Goal: Information Seeking & Learning: Learn about a topic

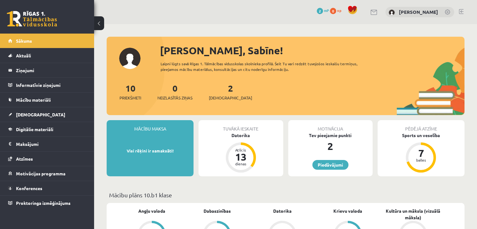
scroll to position [63, 0]
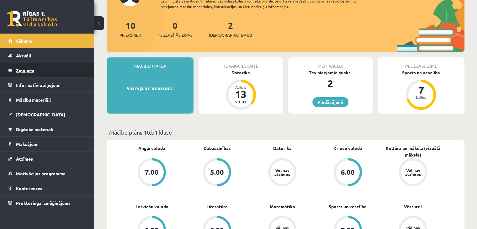
click at [46, 70] on legend "Ziņojumi 0" at bounding box center [51, 70] width 70 height 14
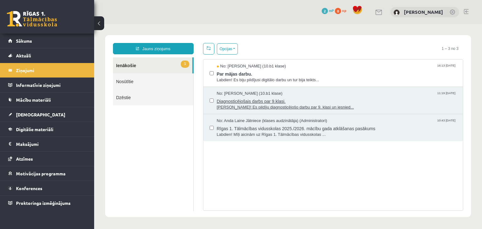
click at [354, 97] on span "Diagnosticējošais darbs par 9.klasi." at bounding box center [337, 101] width 240 height 8
click at [304, 72] on span "Par mājas darbu." at bounding box center [337, 73] width 240 height 8
click at [244, 71] on span "Par mājas darbu." at bounding box center [337, 73] width 240 height 8
click at [384, 66] on div "No: Madara Andersone (10.b1 klase) 16:13 03/09/2025" at bounding box center [337, 66] width 240 height 6
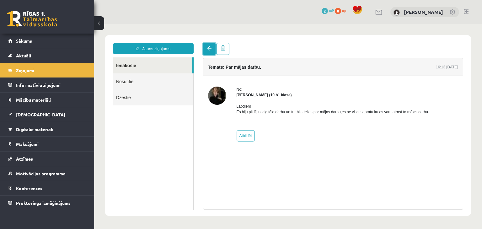
click at [212, 46] on link at bounding box center [209, 49] width 13 height 12
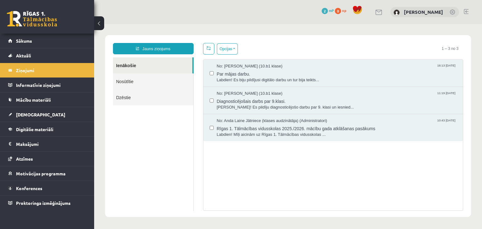
click at [148, 100] on link "Dzēstie" at bounding box center [153, 97] width 80 height 16
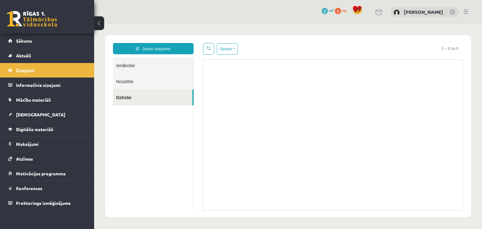
click at [154, 84] on link "Nosūtītie" at bounding box center [153, 81] width 80 height 16
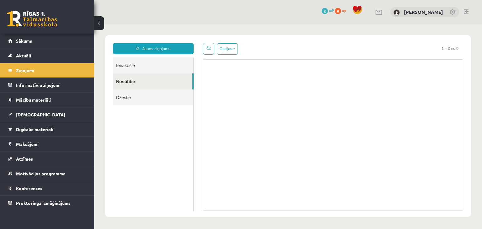
click at [158, 68] on link "Ienākošie" at bounding box center [153, 65] width 80 height 16
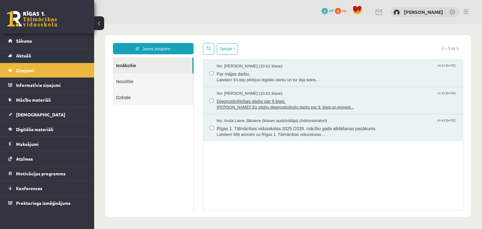
click at [334, 94] on div "No: Līva Grosa (10.b1 klase) 11:19 01/09/2025" at bounding box center [337, 94] width 240 height 6
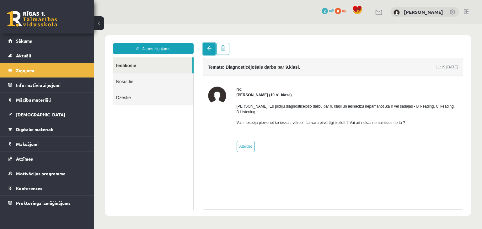
click at [208, 47] on span at bounding box center [209, 48] width 4 height 4
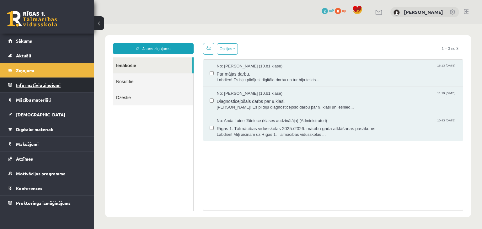
click at [52, 85] on legend "Informatīvie ziņojumi 0" at bounding box center [51, 85] width 70 height 14
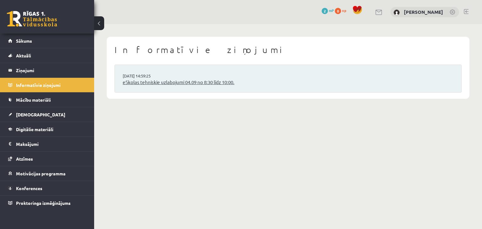
click at [239, 82] on link "eSkolas tehniskie uzlabojumi 04.09 no 8:30 līdz 10:00." at bounding box center [288, 82] width 331 height 7
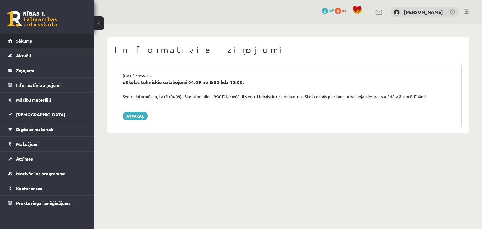
click at [30, 43] on span "Sākums" at bounding box center [24, 41] width 16 height 6
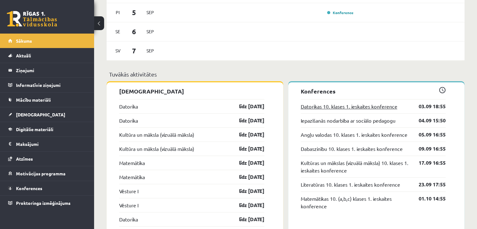
scroll to position [376, 0]
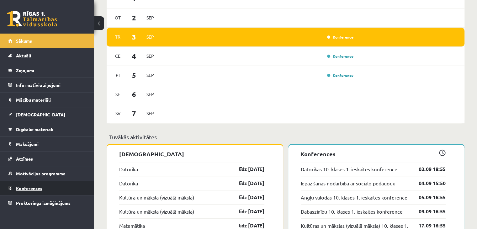
click at [39, 189] on span "Konferences" at bounding box center [29, 188] width 26 height 6
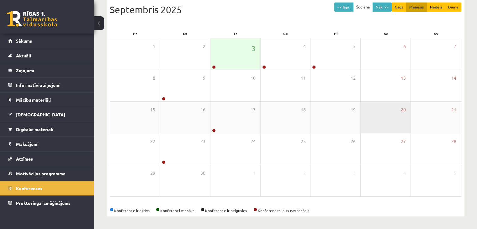
scroll to position [70, 0]
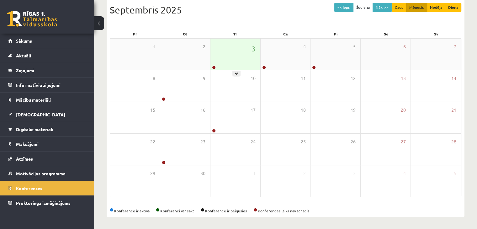
click at [229, 50] on div "3" at bounding box center [235, 54] width 50 height 31
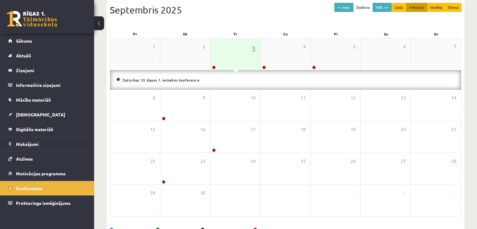
drag, startPoint x: 237, startPoint y: 59, endPoint x: 215, endPoint y: 69, distance: 24.3
click at [237, 59] on div "3" at bounding box center [235, 54] width 50 height 31
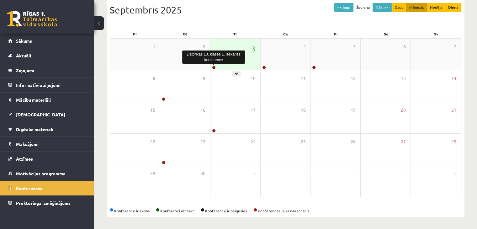
click at [214, 68] on link at bounding box center [214, 68] width 4 height 4
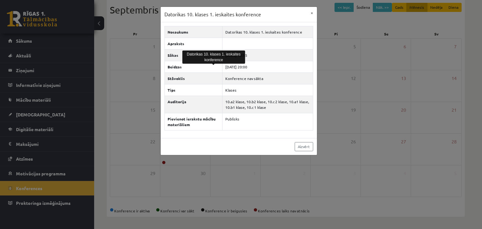
click at [297, 16] on div "Datorikas 10. klases 1. ieskaites konference ×" at bounding box center [239, 14] width 156 height 15
click at [313, 15] on button "×" at bounding box center [312, 13] width 10 height 12
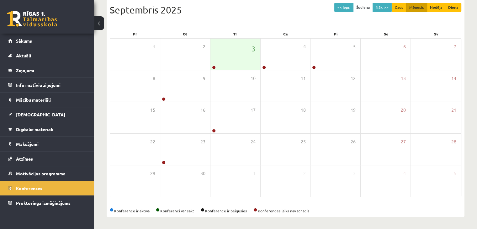
click at [23, 22] on link at bounding box center [32, 19] width 50 height 16
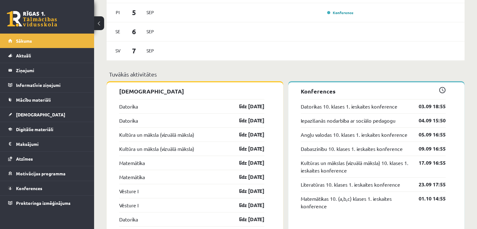
scroll to position [502, 0]
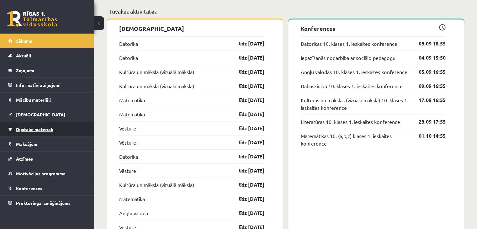
click at [45, 128] on span "Digitālie materiāli" at bounding box center [34, 129] width 37 height 6
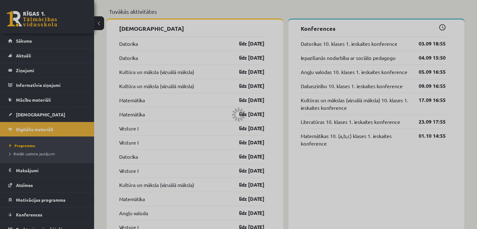
scroll to position [191, 0]
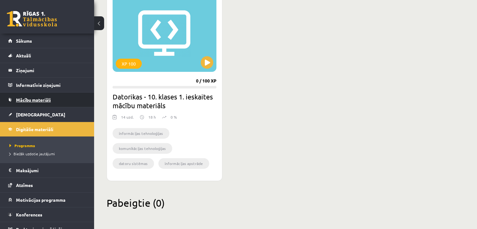
click at [32, 98] on span "Mācību materiāli" at bounding box center [33, 100] width 35 height 6
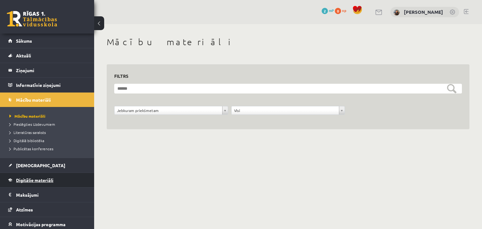
click at [42, 181] on span "Digitālie materiāli" at bounding box center [34, 180] width 37 height 6
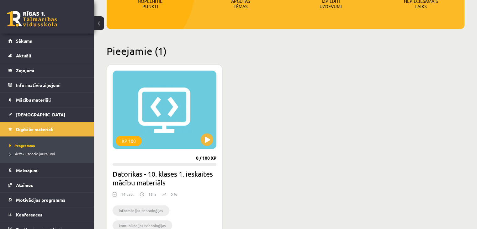
scroll to position [125, 0]
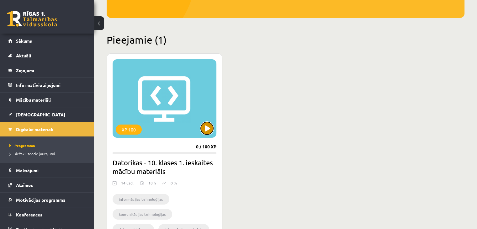
click at [205, 127] on button at bounding box center [207, 128] width 13 height 13
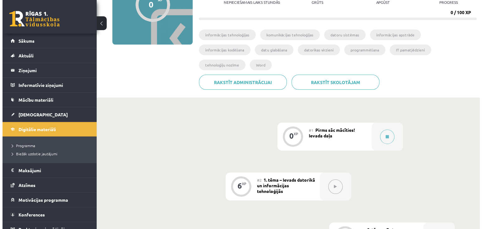
scroll to position [94, 0]
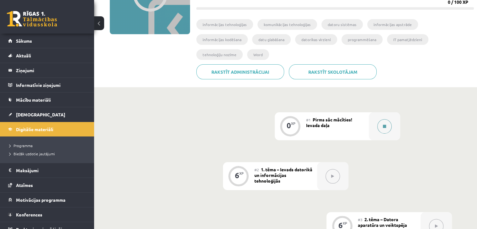
click at [383, 125] on icon at bounding box center [384, 127] width 3 height 4
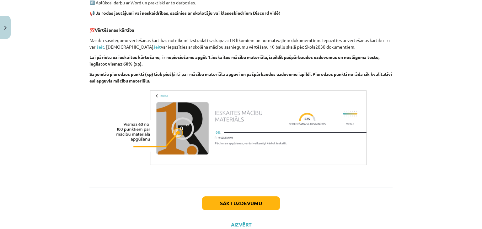
scroll to position [436, 0]
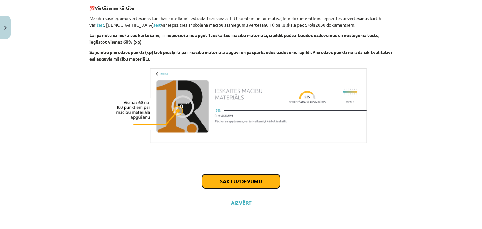
click at [248, 180] on button "Sākt uzdevumu" at bounding box center [241, 181] width 78 height 14
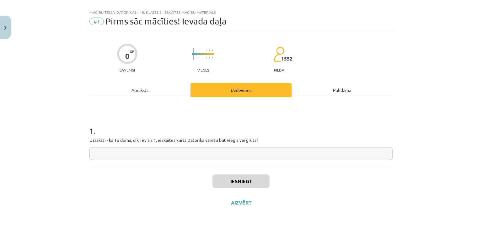
scroll to position [9, 0]
click at [169, 151] on input "text" at bounding box center [240, 153] width 303 height 13
drag, startPoint x: 87, startPoint y: 139, endPoint x: 245, endPoint y: 145, distance: 158.5
click at [245, 145] on div "0 XP Saņemsi Viegls 1552 pilda Apraksts Uzdevums Palīdzība 1 . Uzraksti - kā Tu…" at bounding box center [241, 123] width 311 height 181
copy p
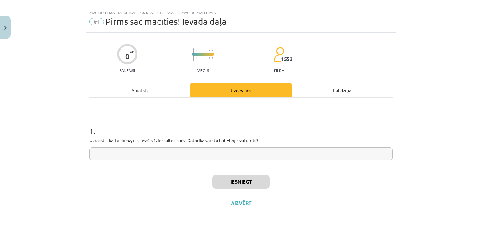
click at [164, 152] on input "text" at bounding box center [240, 153] width 303 height 13
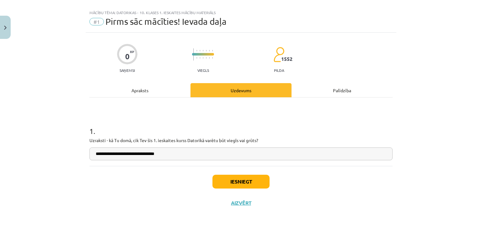
type input "**********"
click at [249, 183] on button "Iesniegt" at bounding box center [240, 182] width 57 height 14
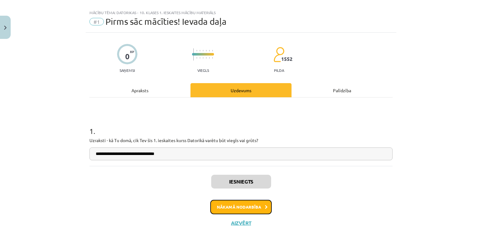
click at [255, 206] on button "Nākamā nodarbība" at bounding box center [240, 207] width 61 height 14
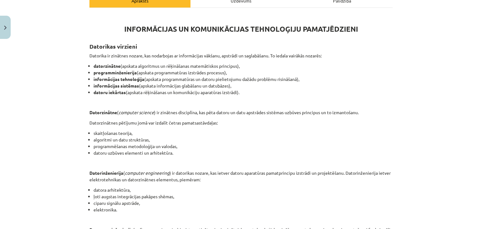
scroll to position [88, 0]
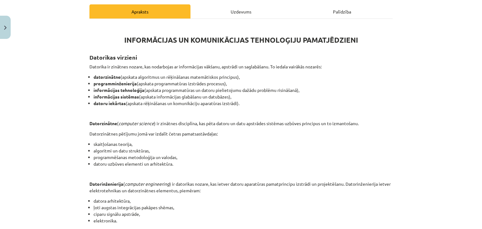
click at [415, 69] on div "Mācību tēma: Datorikas - 10. klases 1. ieskaites mācību materiāls #2 1. tēma – …" at bounding box center [241, 114] width 482 height 229
click at [457, 69] on div "Mācību tēma: Datorikas - 10. klases 1. ieskaites mācību materiāls #2 1. tēma – …" at bounding box center [241, 114] width 482 height 229
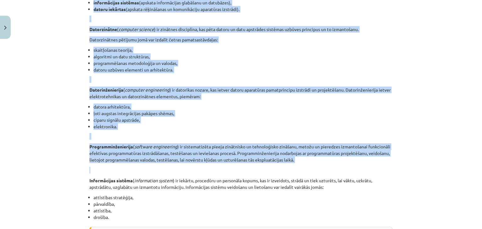
scroll to position [245, 0]
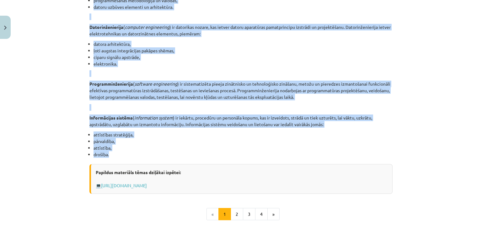
drag, startPoint x: 121, startPoint y: 38, endPoint x: 243, endPoint y: 155, distance: 169.1
click at [243, 155] on div "INFORMĀCIJAS UN KOMUNIKĀCIJAS TEHNOLOĢIJU PAMATJĒDZIENI Datorikas virzieni Dato…" at bounding box center [240, 31] width 303 height 326
copy div "INFORMĀCIJAS UN KOMUNIKĀCIJAS TEHNOLOĢIJU PAMATJĒDZIENI Datorikas virzieni Dato…"
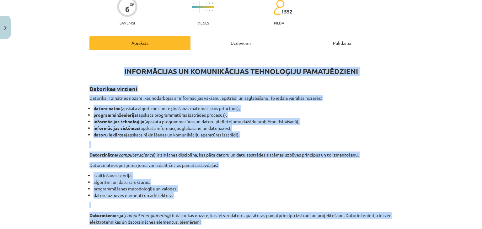
scroll to position [0, 0]
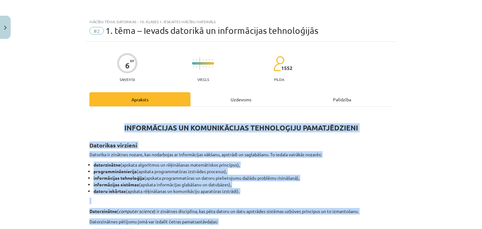
click at [338, 157] on p "Datorika ir zinātnes nozare, kas nodarbojas ar informācijas vākšanu, apstrādi u…" at bounding box center [240, 154] width 303 height 7
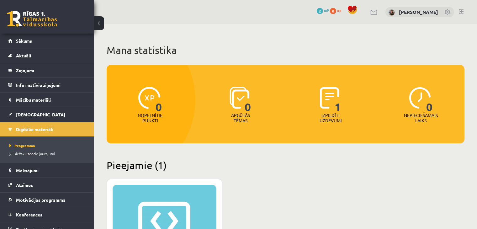
scroll to position [125, 0]
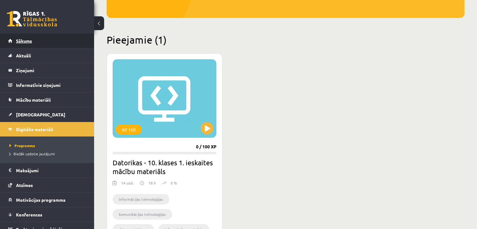
click at [23, 43] on span "Sākums" at bounding box center [24, 41] width 16 height 6
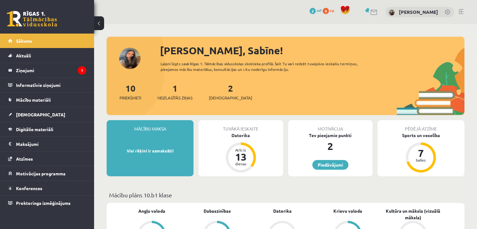
scroll to position [125, 0]
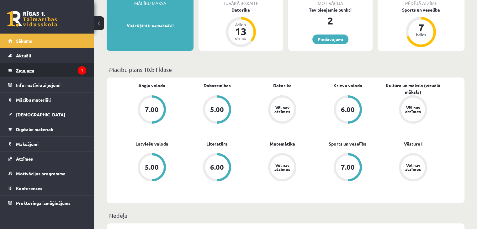
click at [78, 74] on legend "Ziņojumi 1" at bounding box center [51, 70] width 70 height 14
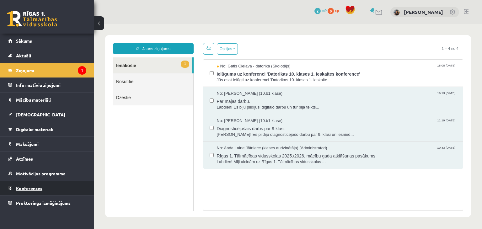
click at [38, 186] on span "Konferences" at bounding box center [29, 188] width 26 height 6
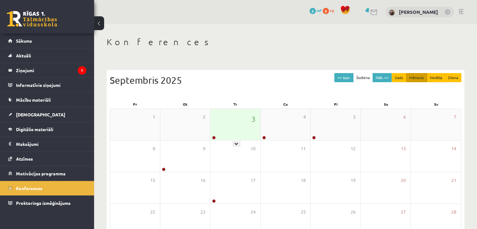
click at [221, 133] on div "3" at bounding box center [235, 124] width 50 height 31
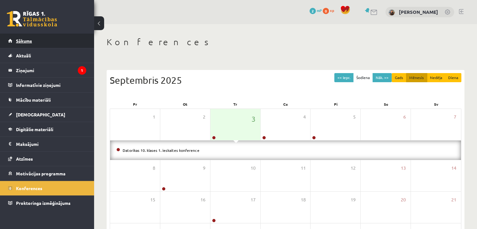
click at [29, 40] on span "Sākums" at bounding box center [24, 41] width 16 height 6
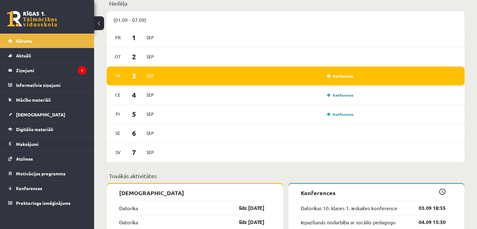
scroll to position [376, 0]
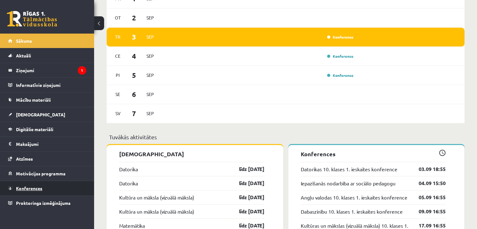
click at [36, 188] on span "Konferences" at bounding box center [29, 188] width 26 height 6
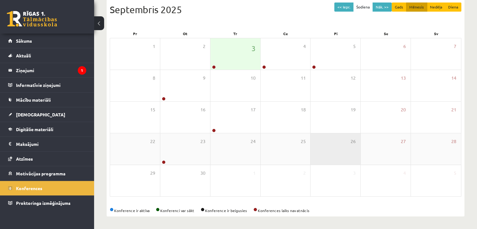
scroll to position [70, 0]
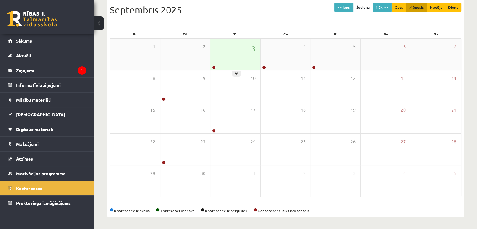
click at [238, 73] on icon at bounding box center [237, 74] width 4 height 4
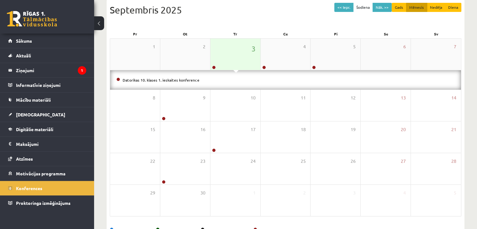
click at [237, 51] on div "3" at bounding box center [235, 54] width 50 height 31
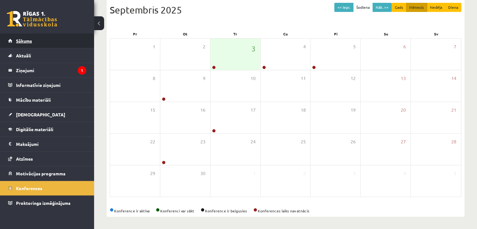
click at [25, 40] on span "Sākums" at bounding box center [24, 41] width 16 height 6
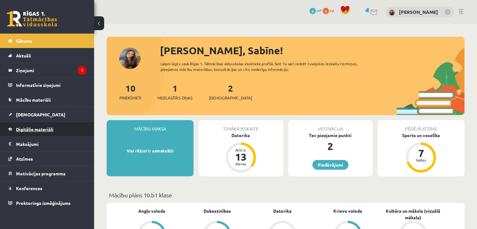
click at [56, 130] on link "Digitālie materiāli" at bounding box center [47, 129] width 78 height 14
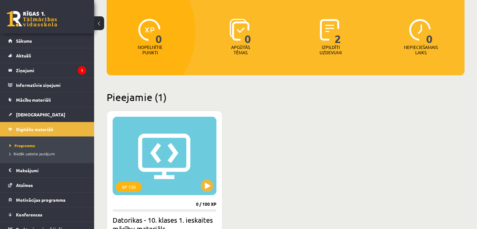
scroll to position [94, 0]
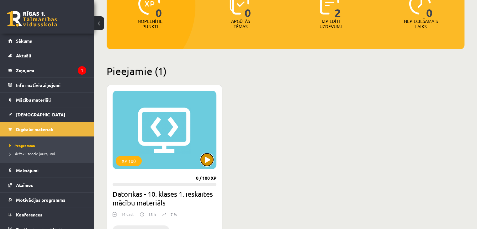
click at [205, 162] on button at bounding box center [207, 159] width 13 height 13
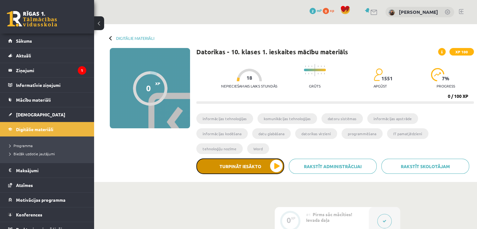
click at [274, 158] on button "Turpināt iesākto" at bounding box center [240, 166] width 88 height 16
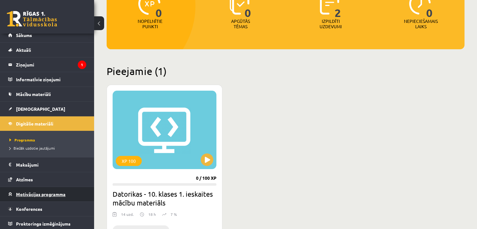
scroll to position [7, 0]
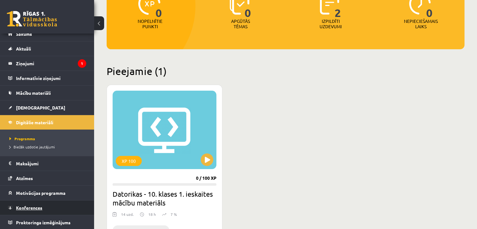
click at [38, 205] on span "Konferences" at bounding box center [29, 208] width 26 height 6
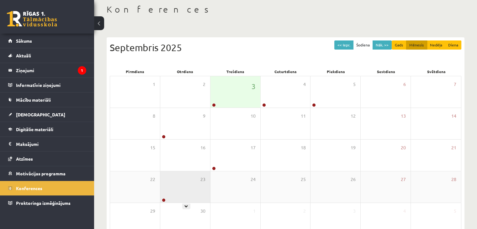
scroll to position [70, 0]
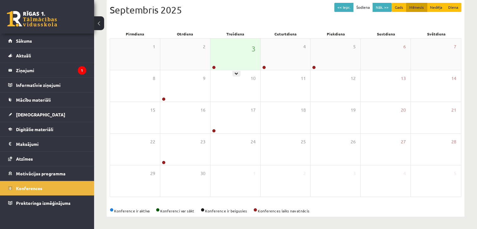
click at [237, 63] on div "3" at bounding box center [235, 54] width 50 height 31
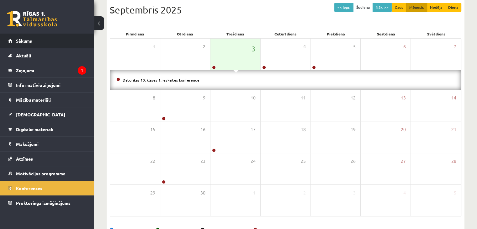
click at [31, 46] on link "Sākums" at bounding box center [47, 41] width 78 height 14
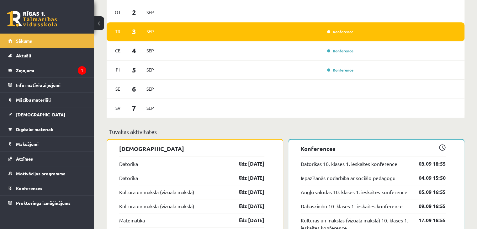
scroll to position [439, 0]
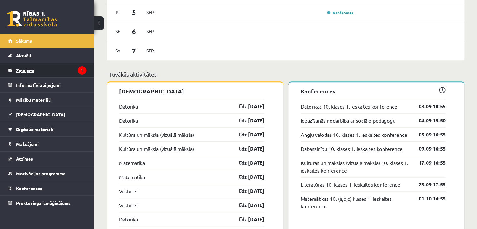
click at [36, 67] on legend "Ziņojumi 1" at bounding box center [51, 70] width 70 height 14
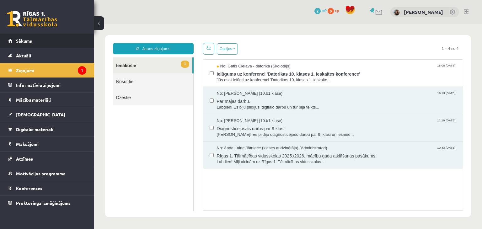
click at [33, 40] on link "Sākums" at bounding box center [47, 41] width 78 height 14
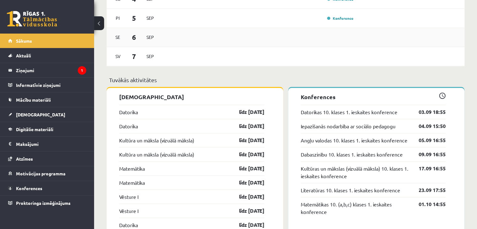
scroll to position [439, 0]
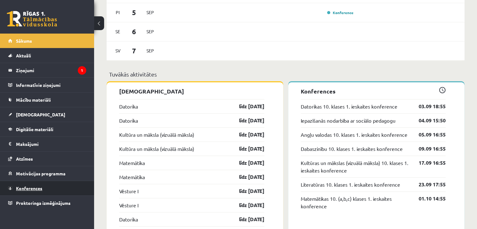
click at [53, 190] on link "Konferences" at bounding box center [47, 188] width 78 height 14
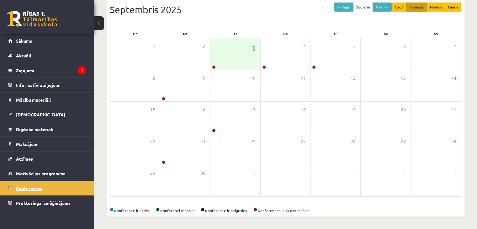
scroll to position [70, 0]
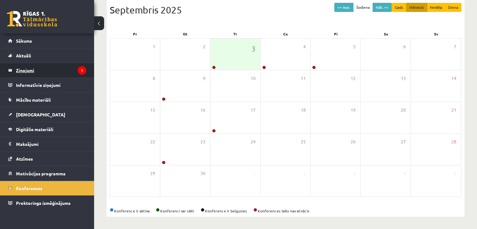
click at [36, 74] on legend "Ziņojumi 1" at bounding box center [51, 70] width 70 height 14
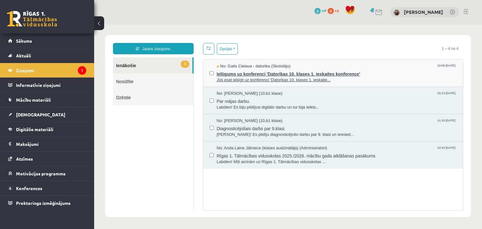
click at [378, 73] on span "Ielūgums uz konferenci 'Datorikas 10. klases 1. ieskaites konference'" at bounding box center [337, 73] width 240 height 8
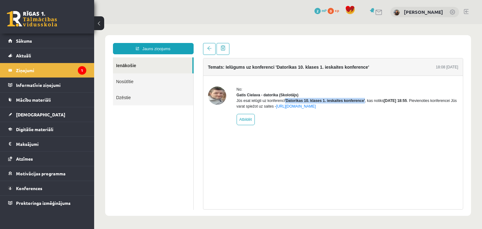
drag, startPoint x: 363, startPoint y: 105, endPoint x: 285, endPoint y: 106, distance: 78.1
click at [285, 106] on div "Jūs esat ielūgti uz konferenci 'Datorikas 10. klases 1. ieskaites konference' ,…" at bounding box center [348, 103] width 222 height 11
copy b "'Datorikas 10. klases 1. ieskaites konference'"
click at [351, 147] on div "Temats: Ielūgums uz konferenci 'Datorikas 10. klases 1. ieskaites konference' 1…" at bounding box center [333, 134] width 260 height 152
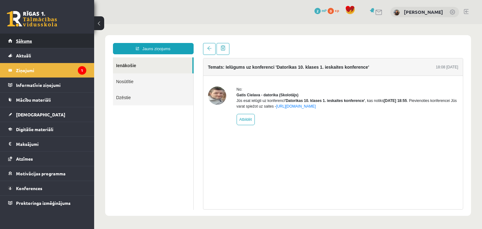
click at [67, 40] on link "Sākums" at bounding box center [47, 41] width 78 height 14
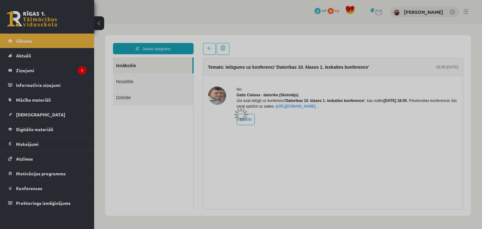
click at [29, 189] on div at bounding box center [241, 114] width 482 height 229
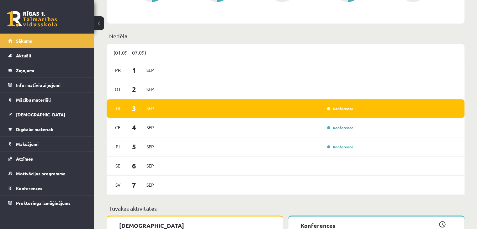
scroll to position [345, 0]
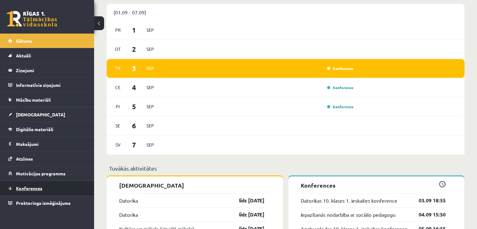
click at [43, 188] on link "Konferences" at bounding box center [47, 188] width 78 height 14
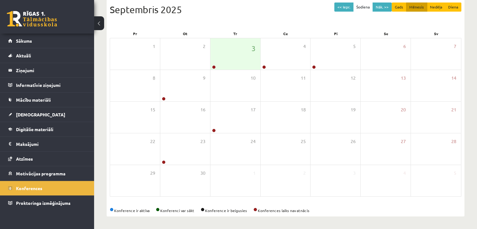
scroll to position [70, 0]
click at [235, 60] on div "3" at bounding box center [235, 54] width 50 height 31
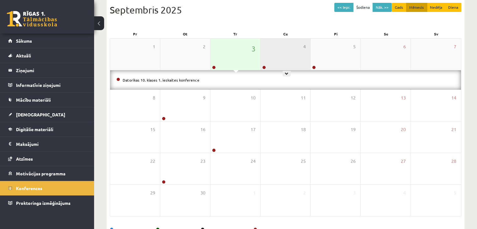
click at [266, 53] on div "4" at bounding box center [286, 54] width 50 height 31
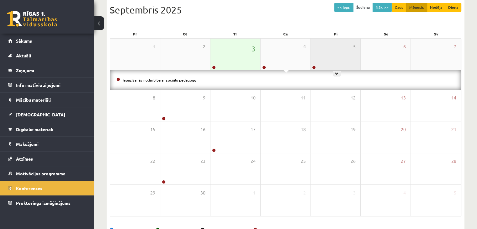
click at [329, 46] on div "5" at bounding box center [336, 54] width 50 height 31
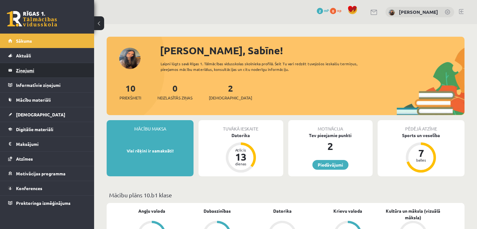
click at [45, 72] on legend "Ziņojumi 0" at bounding box center [51, 70] width 70 height 14
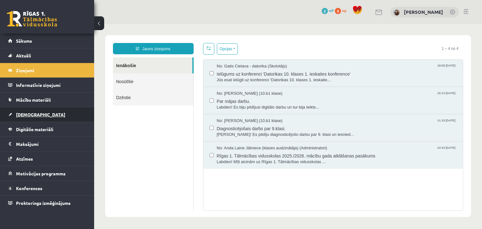
click at [45, 113] on link "[DEMOGRAPHIC_DATA]" at bounding box center [47, 114] width 78 height 14
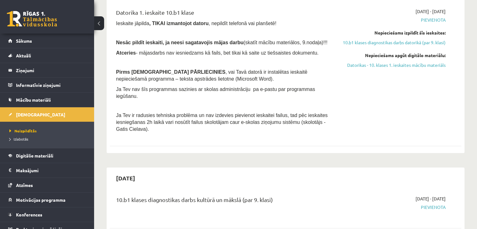
scroll to position [63, 0]
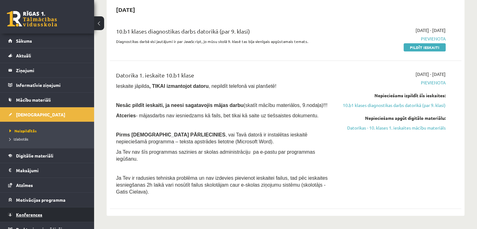
click at [44, 214] on link "Konferences" at bounding box center [47, 214] width 78 height 14
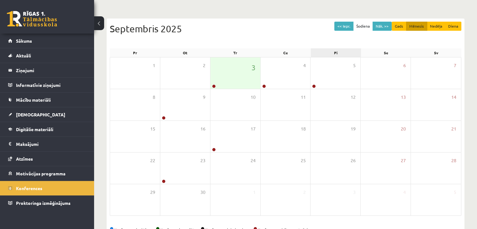
scroll to position [70, 0]
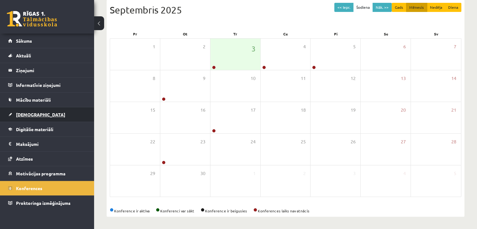
click at [33, 114] on span "[DEMOGRAPHIC_DATA]" at bounding box center [40, 115] width 49 height 6
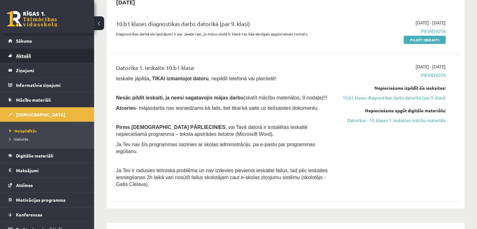
click at [29, 56] on span "Aktuāli" at bounding box center [23, 56] width 15 height 6
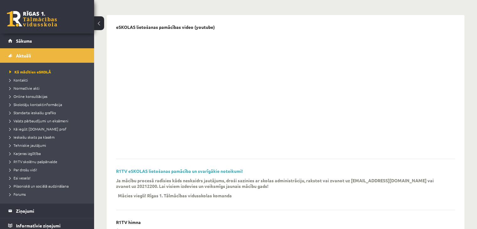
scroll to position [39, 0]
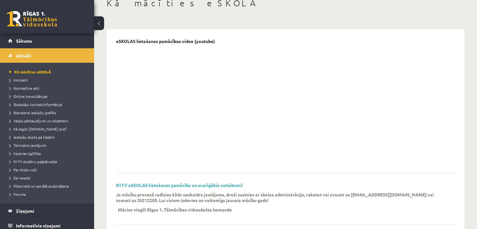
click at [24, 15] on link at bounding box center [32, 19] width 50 height 16
